Goal: Information Seeking & Learning: Learn about a topic

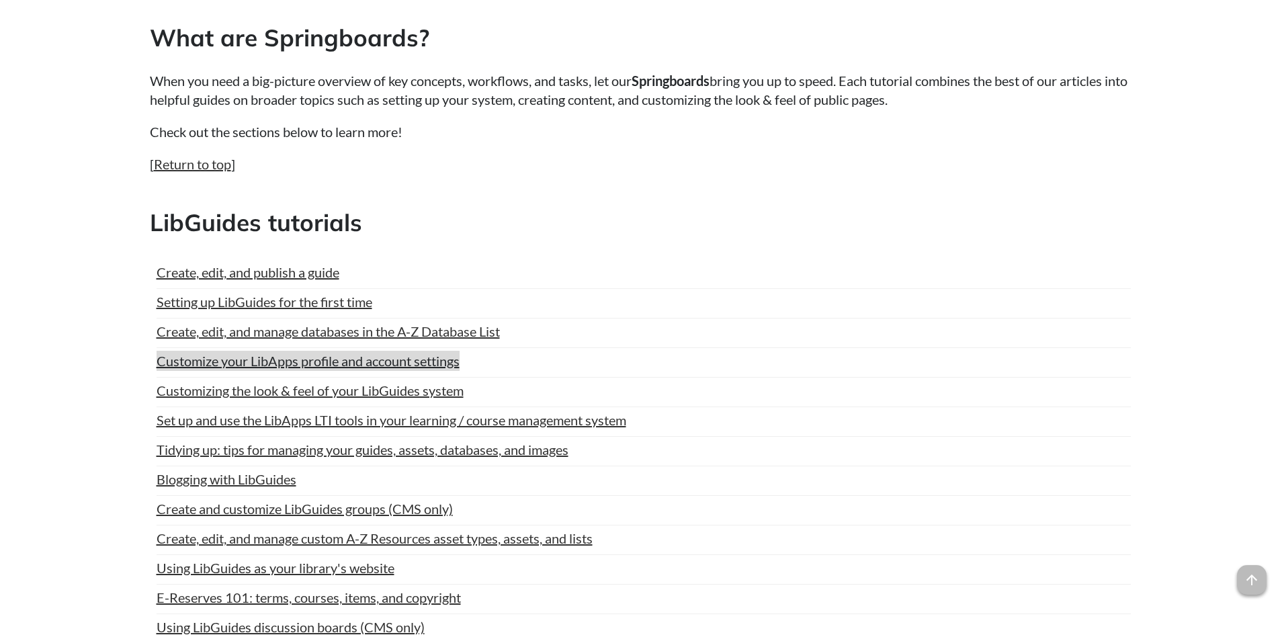
scroll to position [672, 0]
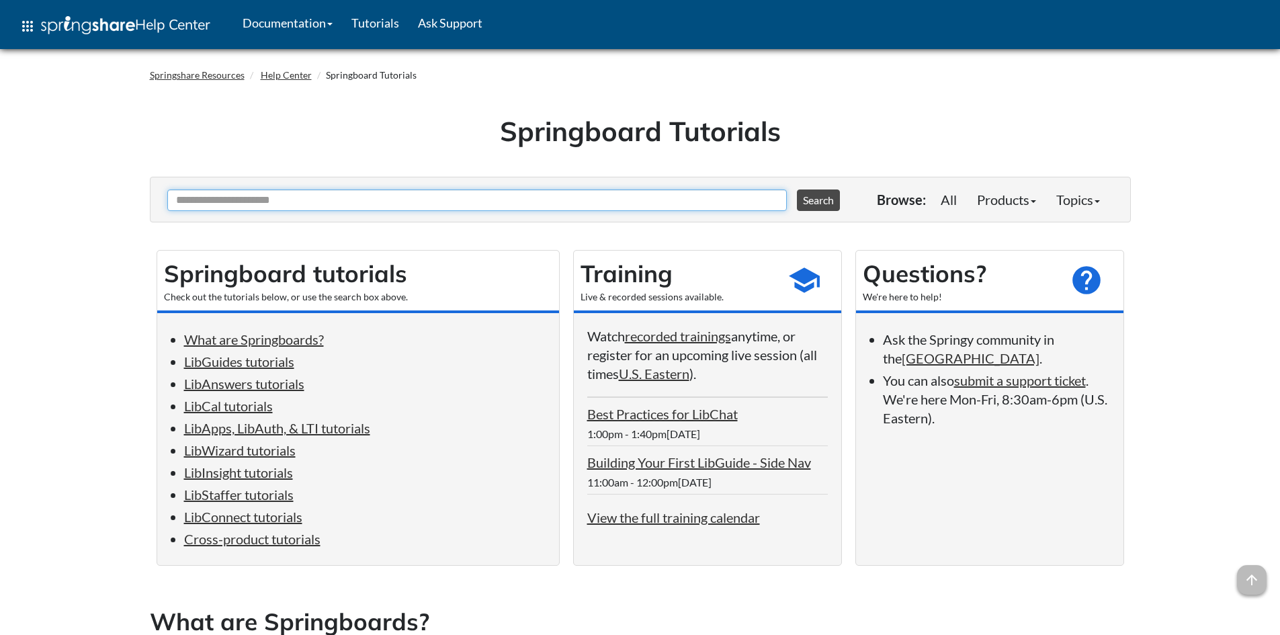
click at [221, 204] on input "Ask Another Question" at bounding box center [476, 199] width 619 height 21
type input "*********"
click at [797, 189] on button "Search" at bounding box center [818, 199] width 43 height 21
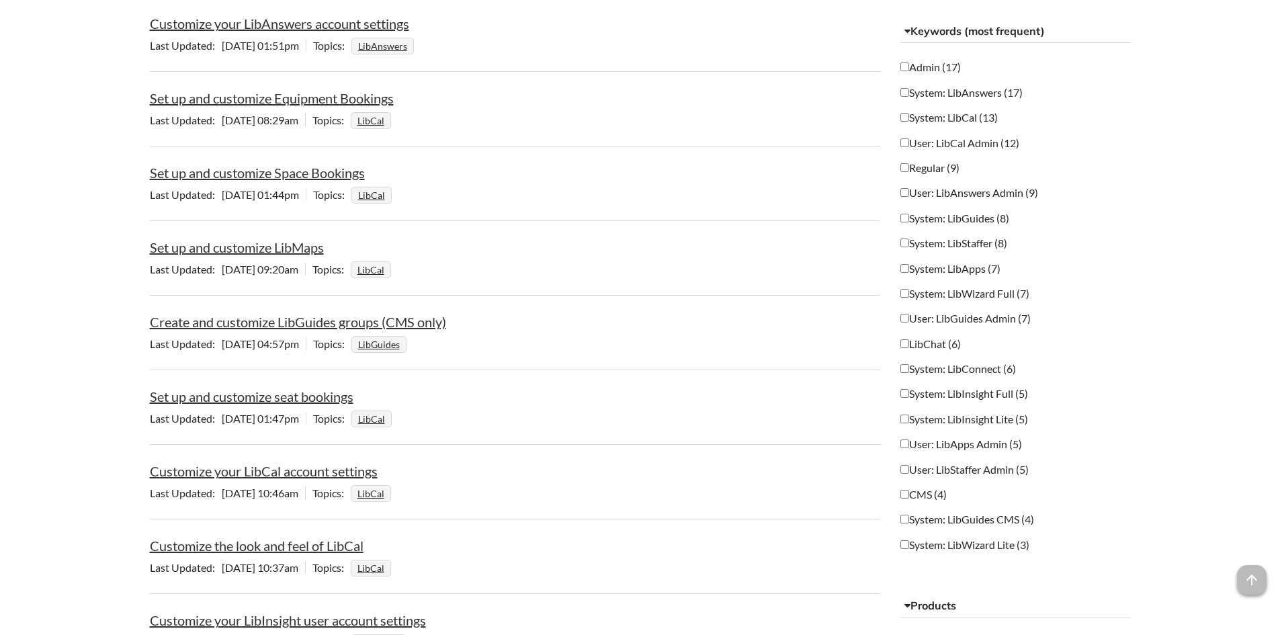
scroll to position [672, 0]
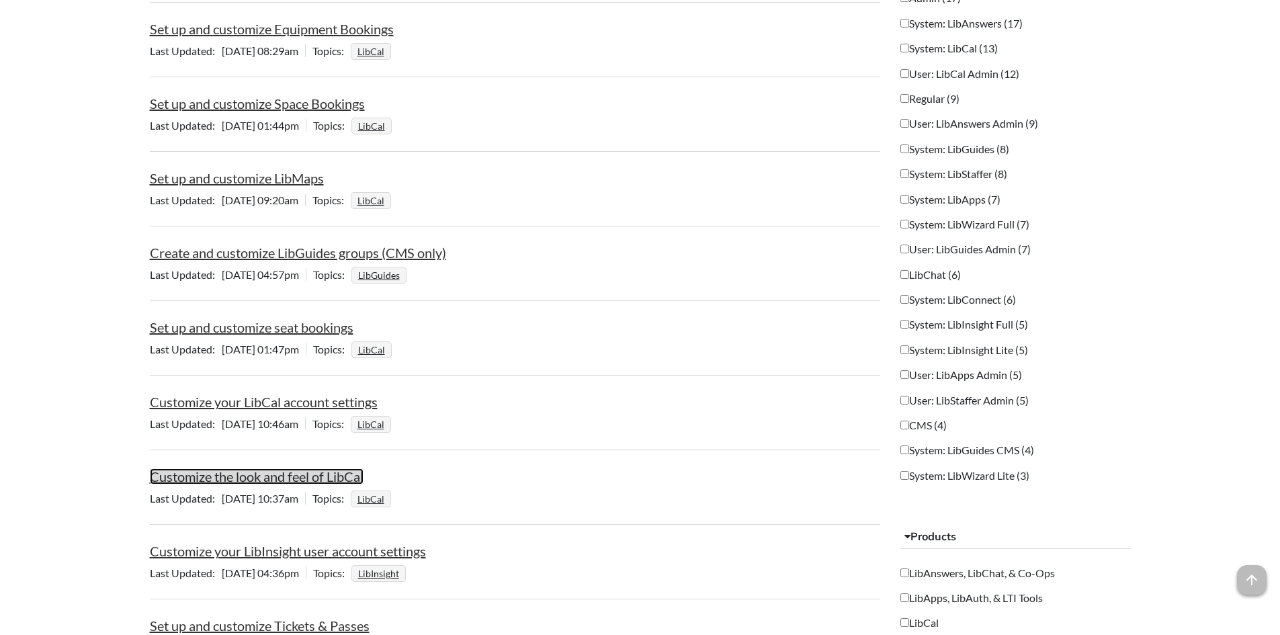
click at [240, 477] on link "Customize the look and feel of LibCal" at bounding box center [257, 476] width 214 height 16
